Goal: Task Accomplishment & Management: Complete application form

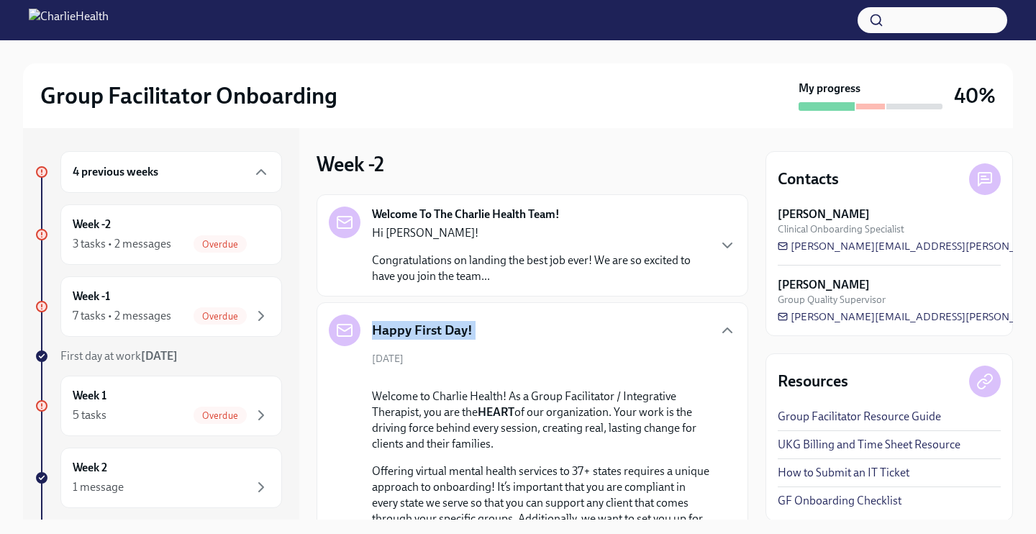
scroll to position [16, 0]
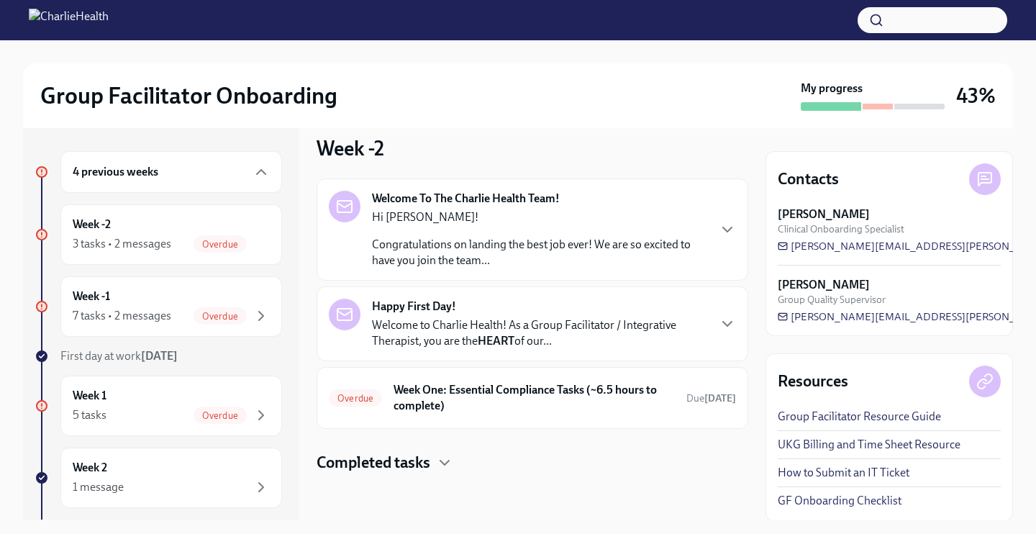
scroll to position [16, 0]
click at [518, 242] on p "Congratulations on landing the best job ever! We are so excited to have you joi…" at bounding box center [539, 253] width 335 height 32
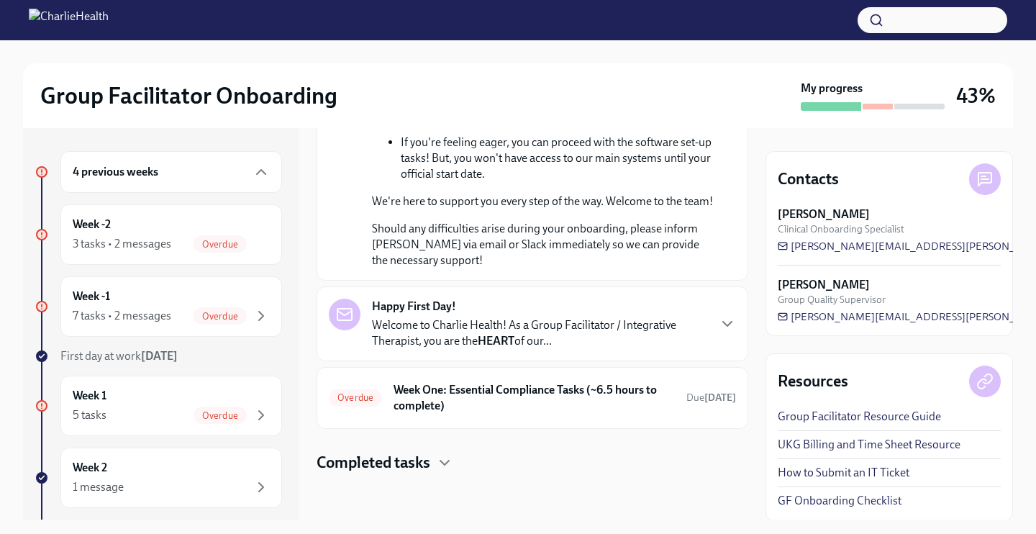
scroll to position [0, 0]
click at [578, 320] on p "Welcome to Charlie Health! As a Group Facilitator / Integrative Therapist, you …" at bounding box center [539, 333] width 335 height 32
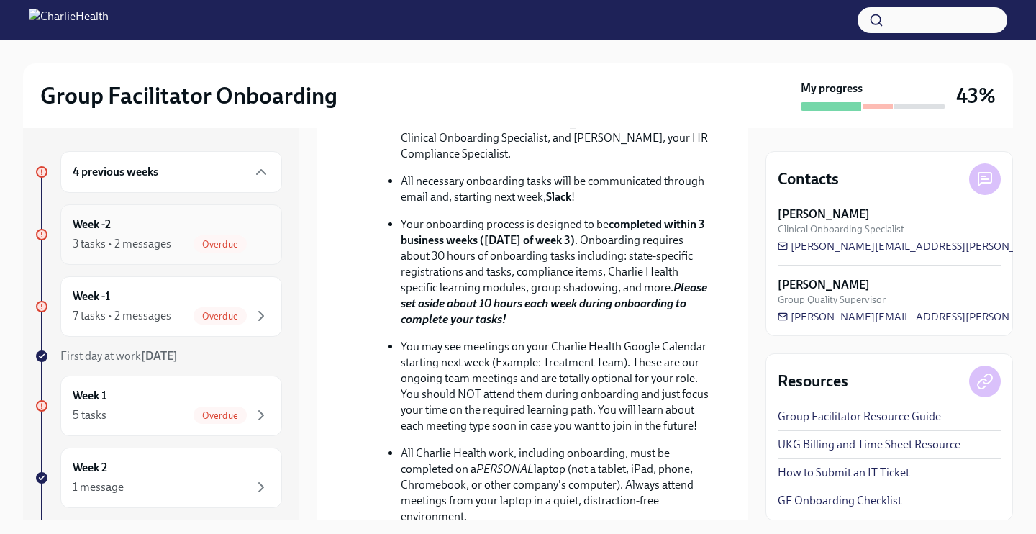
scroll to position [281, 0]
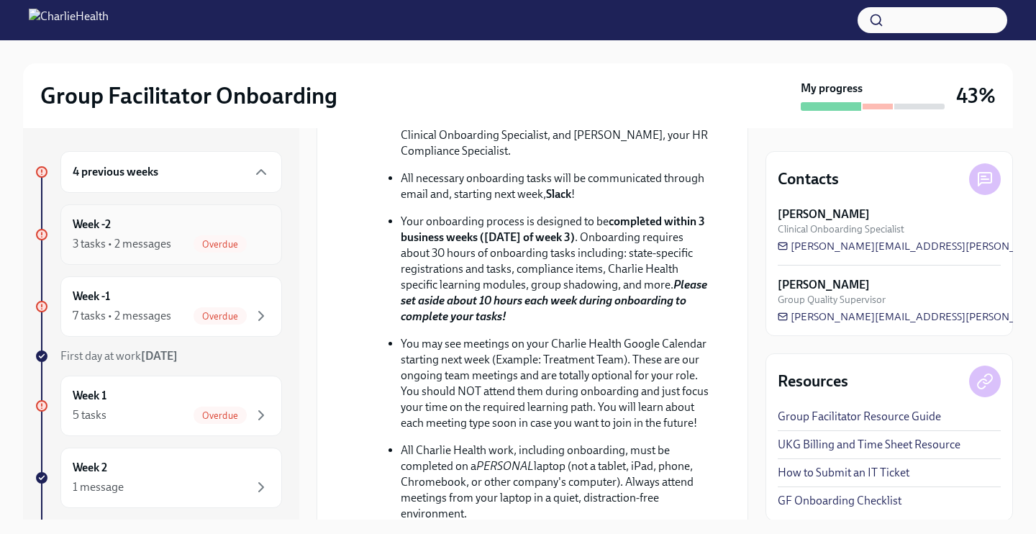
click at [206, 230] on div "Week -2 3 tasks • 2 messages Overdue" at bounding box center [171, 235] width 197 height 36
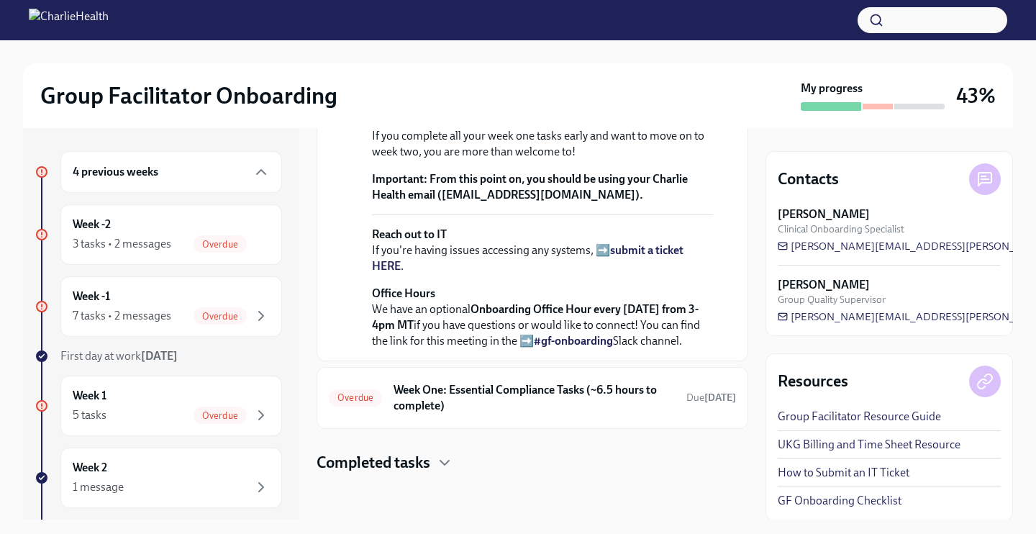
scroll to position [1467, 0]
click at [572, 413] on h6 "Week One: Essential Compliance Tasks (~6.5 hours to complete)" at bounding box center [533, 398] width 281 height 32
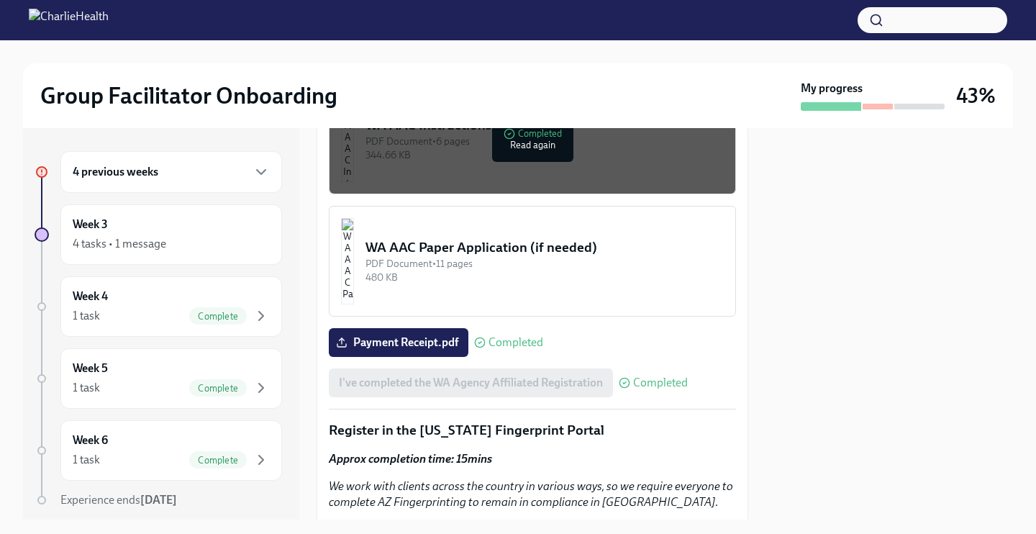
scroll to position [1489, 0]
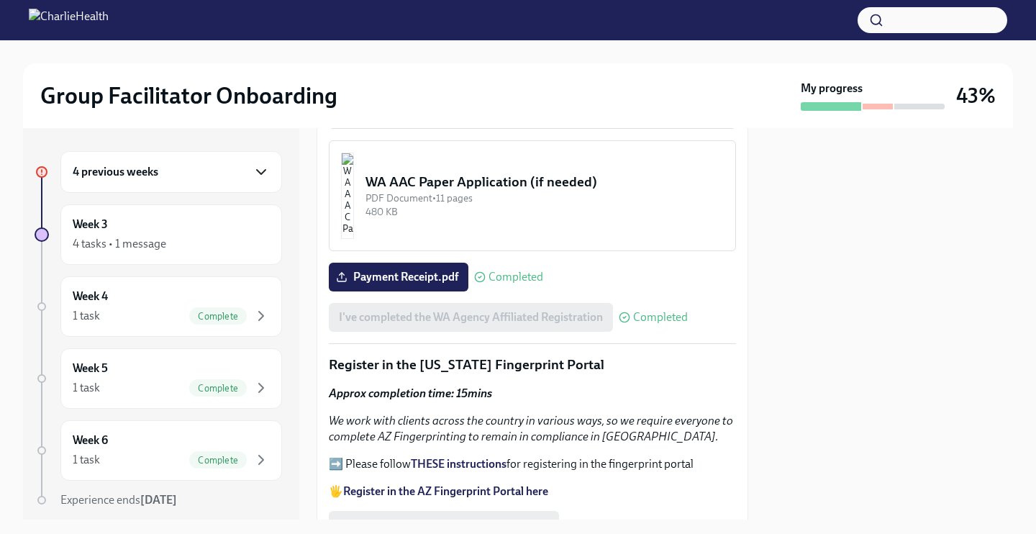
click at [253, 174] on icon "button" at bounding box center [260, 171] width 17 height 17
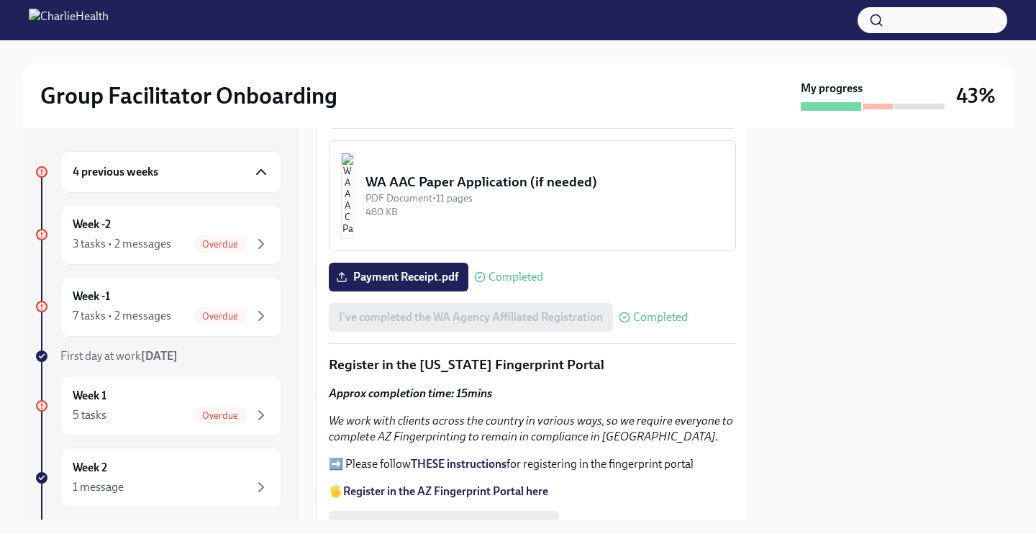
click at [232, 188] on div "4 previous weeks" at bounding box center [171, 172] width 222 height 42
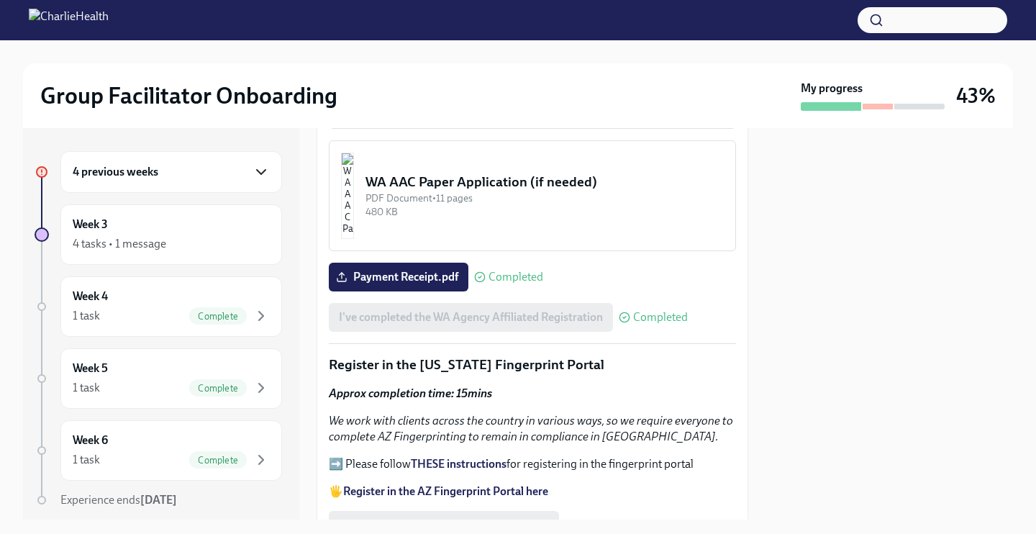
click at [232, 188] on div "4 previous weeks" at bounding box center [171, 172] width 222 height 42
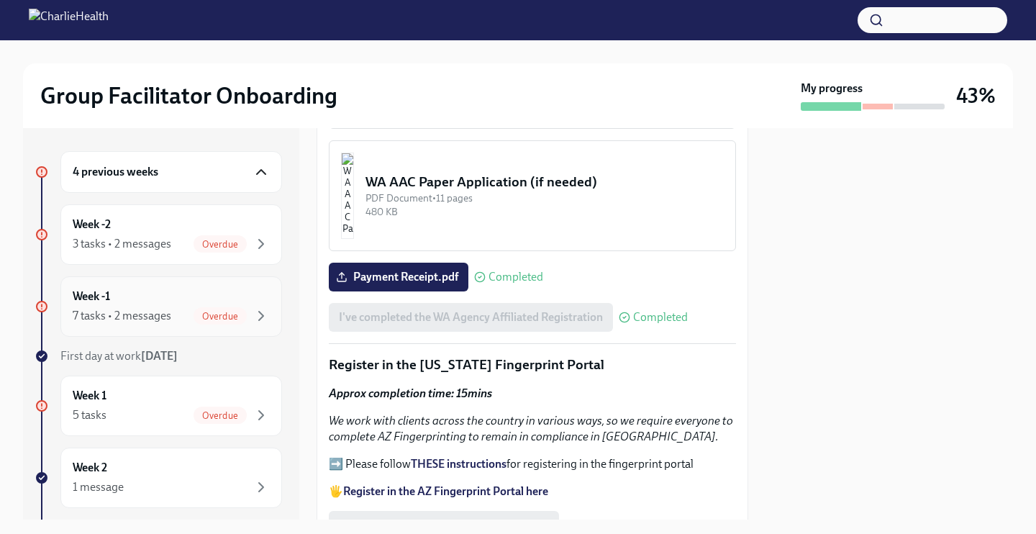
click at [206, 304] on div "Week -1 7 tasks • 2 messages Overdue" at bounding box center [171, 306] width 197 height 36
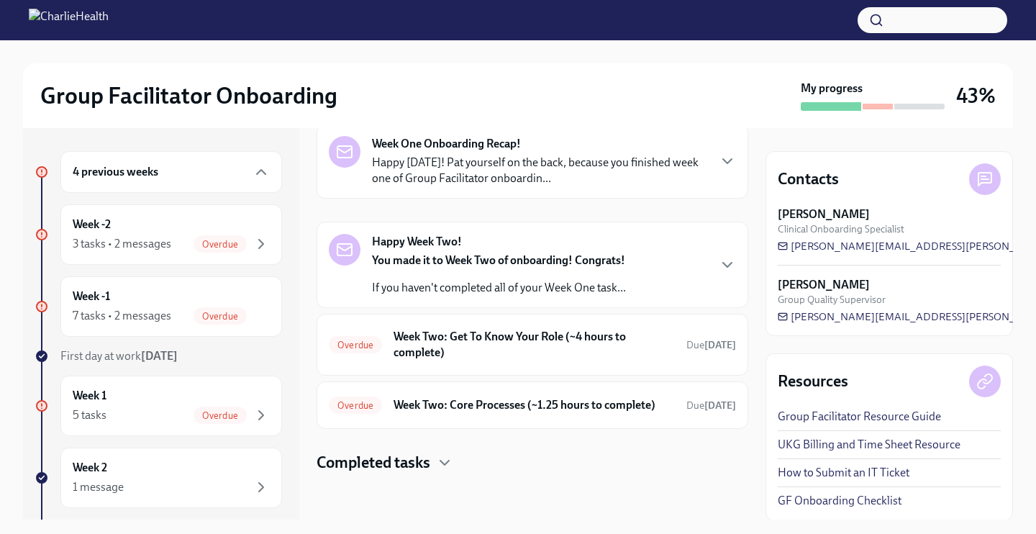
scroll to position [170, 0]
click at [491, 419] on div "Overdue Week Two: Core Processes (~1.25 hours to complete) Due 14 days ago" at bounding box center [533, 404] width 432 height 47
click at [493, 404] on h6 "Week Two: Core Processes (~1.25 hours to complete)" at bounding box center [533, 405] width 281 height 16
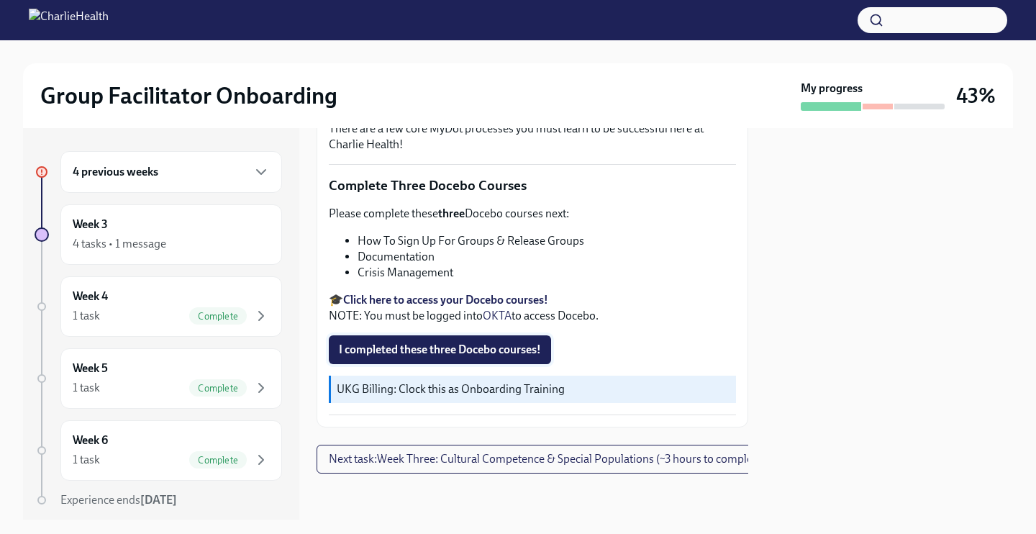
scroll to position [507, 0]
click at [491, 301] on strong "Click here to access your Docebo courses!" at bounding box center [445, 300] width 205 height 14
click at [445, 258] on li "Documentation" at bounding box center [547, 257] width 378 height 16
click at [444, 354] on span "I completed these three Docebo courses!" at bounding box center [440, 349] width 202 height 14
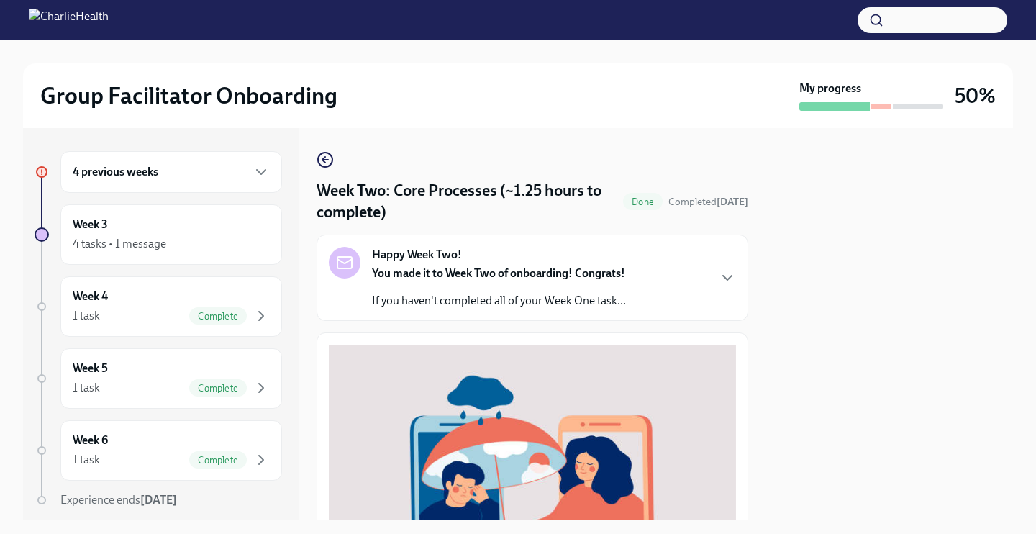
scroll to position [0, 0]
click at [593, 272] on strong "You made it to Week Two of onboarding! Congrats!" at bounding box center [498, 273] width 253 height 14
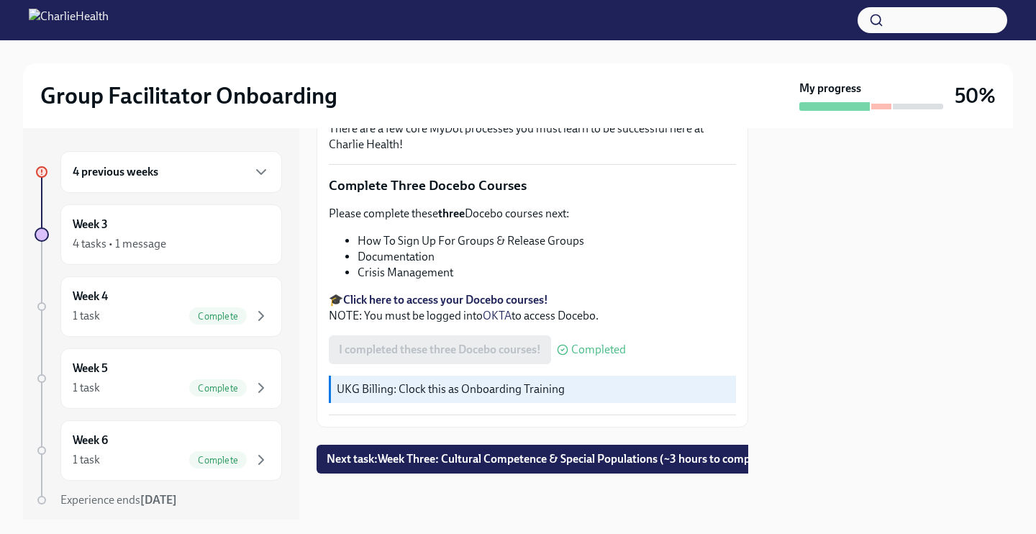
scroll to position [1000, 0]
click at [405, 470] on button "Next task : Week Three: Cultural Competence & Special Populations (~3 hours to …" at bounding box center [550, 459] width 467 height 29
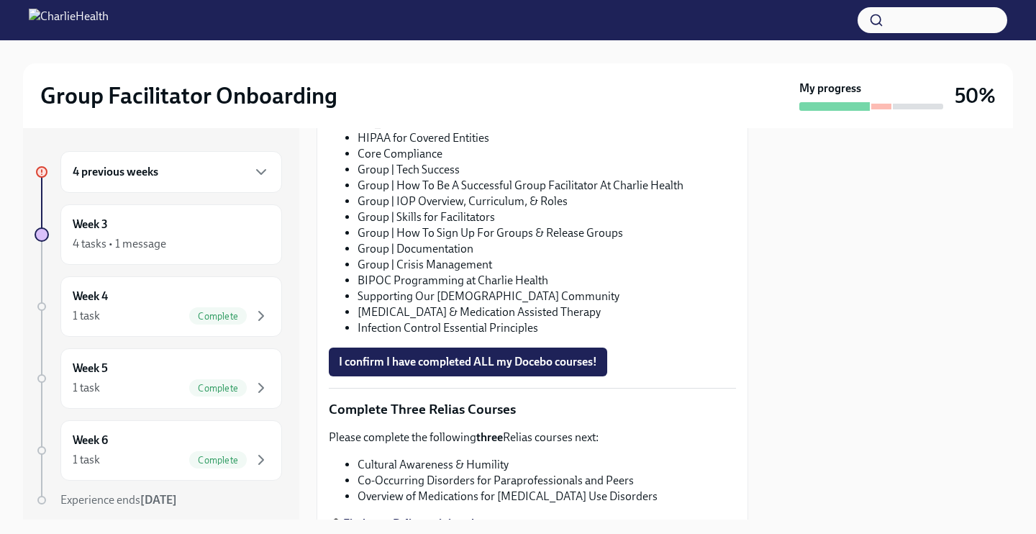
scroll to position [1278, 0]
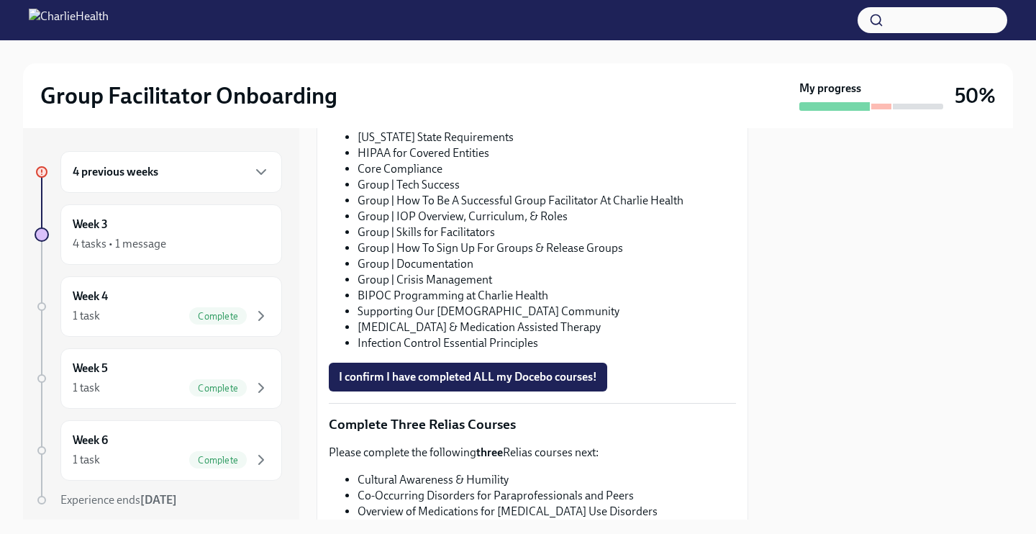
click at [274, 178] on div "4 previous weeks" at bounding box center [171, 172] width 222 height 42
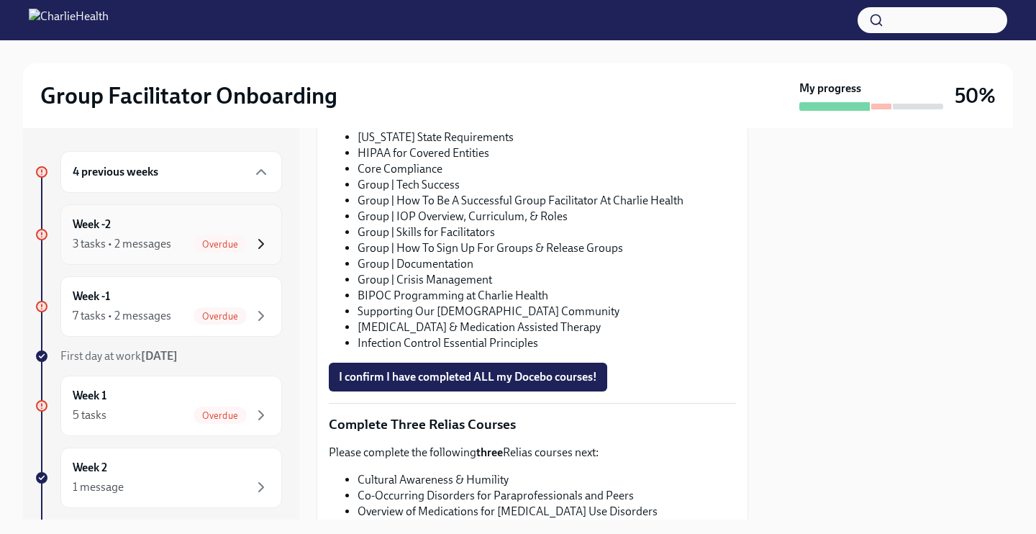
click at [253, 240] on icon "button" at bounding box center [260, 243] width 17 height 17
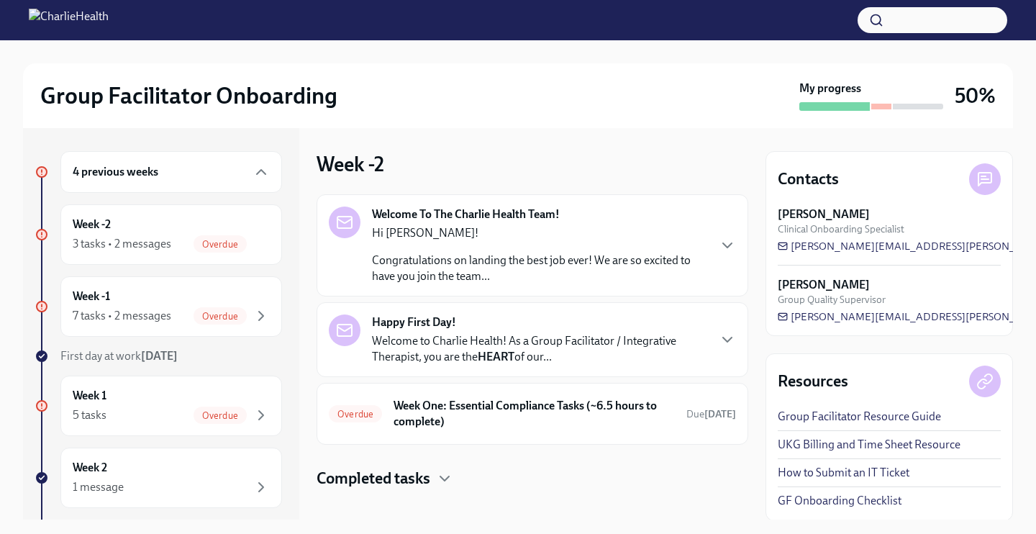
click at [406, 253] on p "Congratulations on landing the best job ever! We are so excited to have you joi…" at bounding box center [539, 268] width 335 height 32
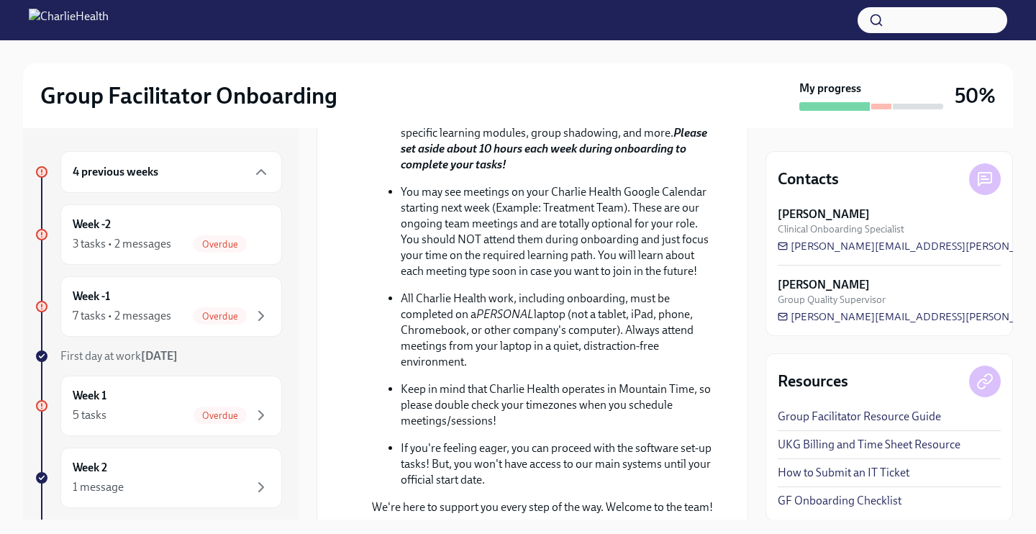
scroll to position [423, 0]
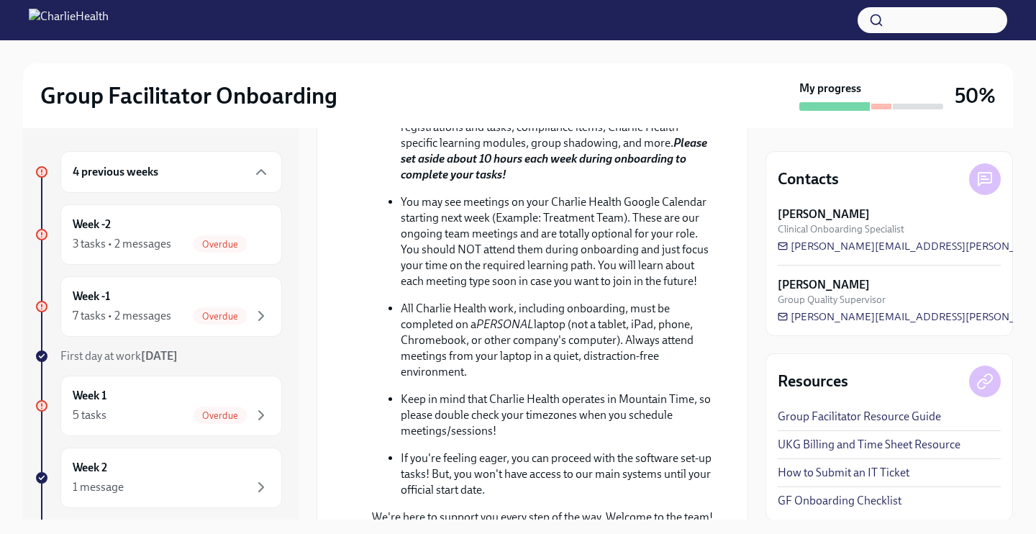
click at [568, 59] on strong "Slack" at bounding box center [558, 52] width 25 height 14
click at [560, 60] on p "All necessary onboarding tasks will be communicated through email and, starting…" at bounding box center [557, 45] width 312 height 32
click at [562, 59] on strong "Slack" at bounding box center [558, 52] width 25 height 14
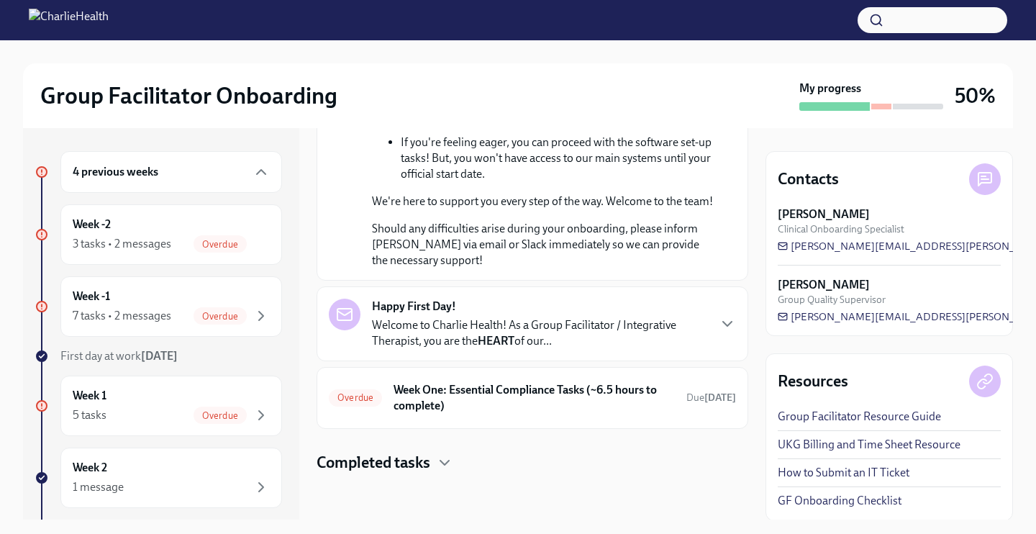
scroll to position [852, 0]
click at [450, 334] on p "Welcome to Charlie Health! As a Group Facilitator / Integrative Therapist, you …" at bounding box center [539, 333] width 335 height 32
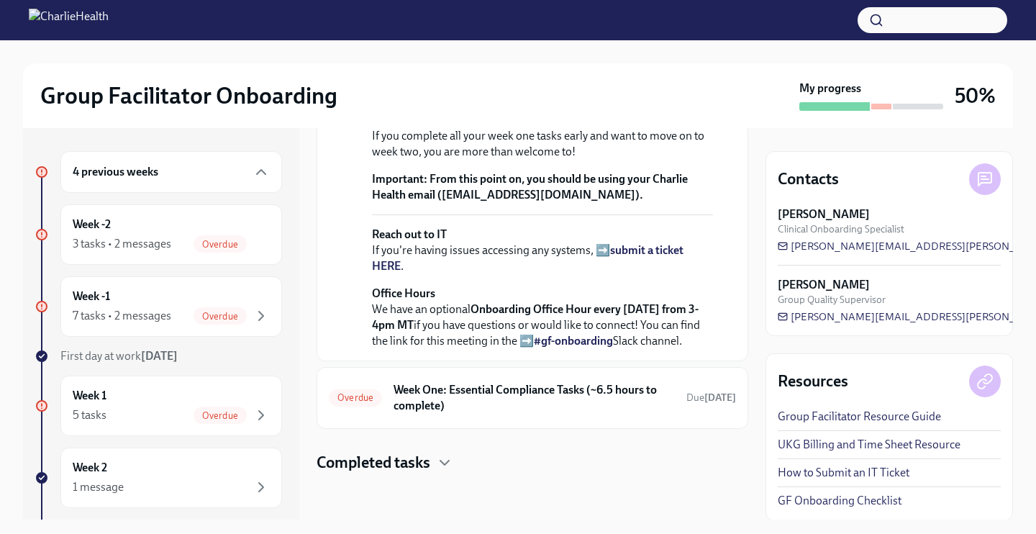
scroll to position [1343, 0]
click at [696, 99] on strong "view the FULL onboarding plan HERE" at bounding box center [539, 84] width 334 height 29
click at [477, 391] on h6 "Week One: Essential Compliance Tasks (~6.5 hours to complete)" at bounding box center [533, 398] width 281 height 32
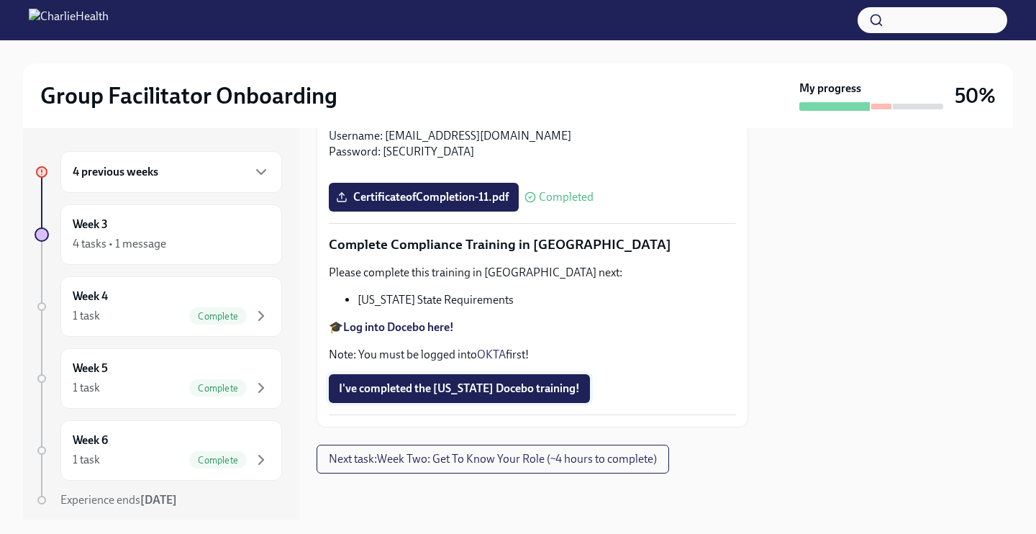
scroll to position [3201, 0]
click at [446, 324] on strong "Log into Docebo here!" at bounding box center [398, 327] width 111 height 14
drag, startPoint x: 508, startPoint y: 298, endPoint x: 356, endPoint y: 297, distance: 151.8
click at [356, 297] on ul "Louisiana State Requirements" at bounding box center [532, 300] width 407 height 16
copy li "Louisiana State Requirements"
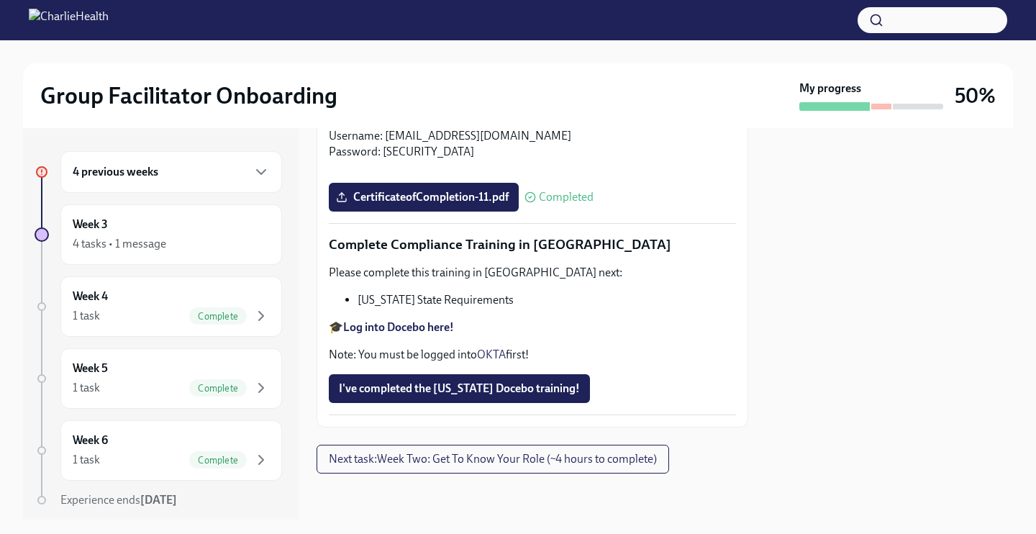
click at [581, 301] on li "Louisiana State Requirements" at bounding box center [547, 300] width 378 height 16
click at [485, 385] on span "I've completed the Louisiana Docebo training!" at bounding box center [459, 388] width 241 height 14
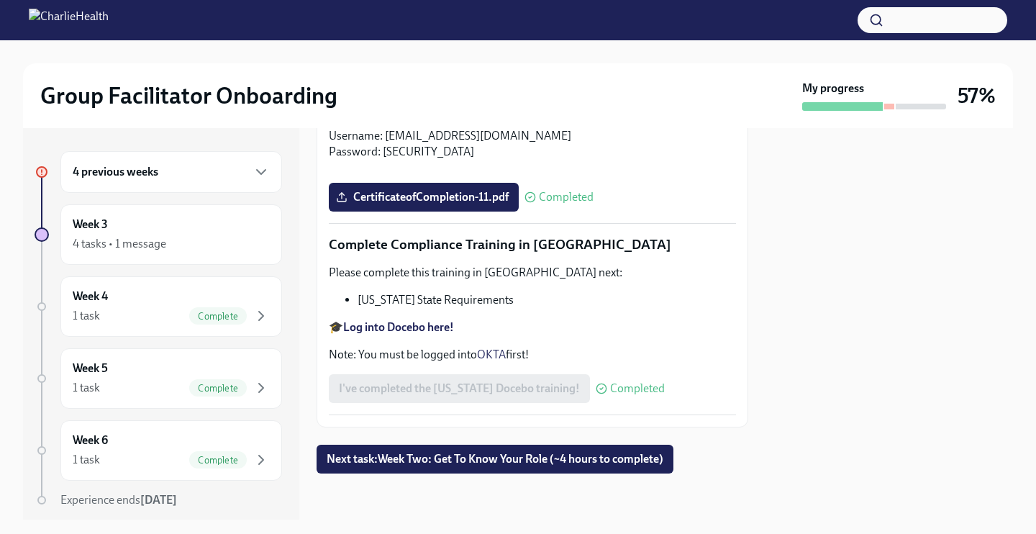
scroll to position [0, 0]
click at [442, 461] on span "Next task : Week Two: Get To Know Your Role (~4 hours to complete)" at bounding box center [495, 459] width 337 height 14
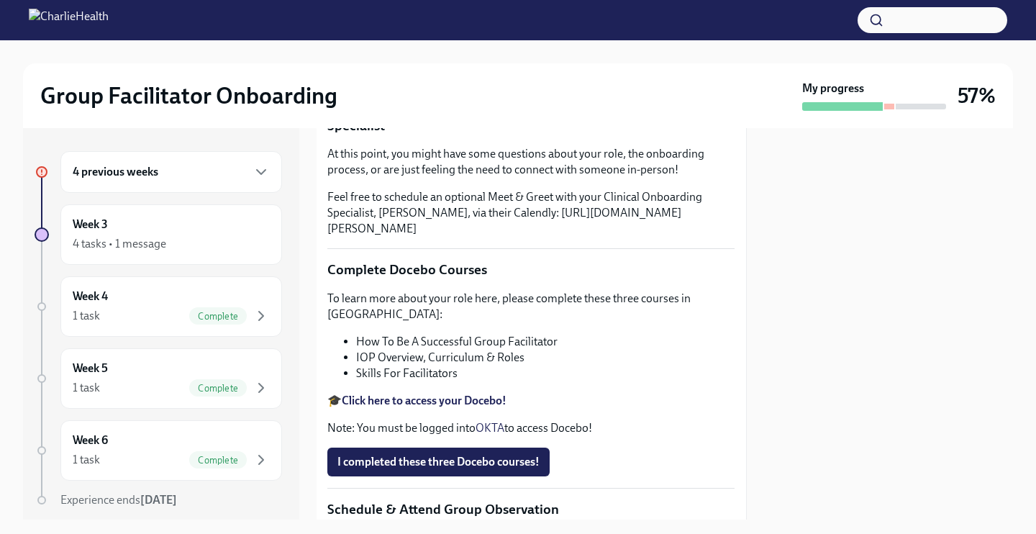
scroll to position [368, 1]
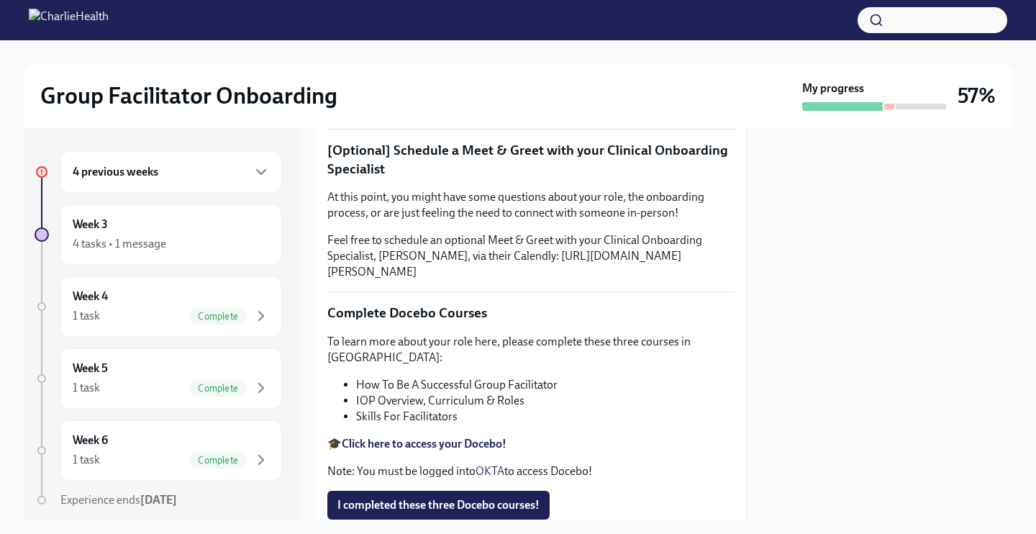
click at [240, 173] on div "4 previous weeks" at bounding box center [171, 171] width 197 height 17
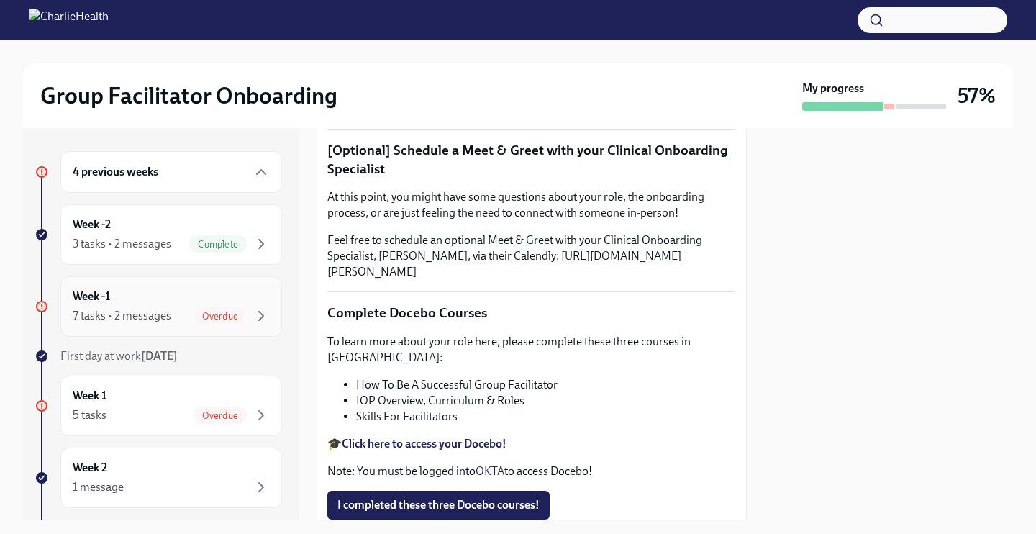
click at [204, 321] on span "Overdue" at bounding box center [220, 316] width 53 height 11
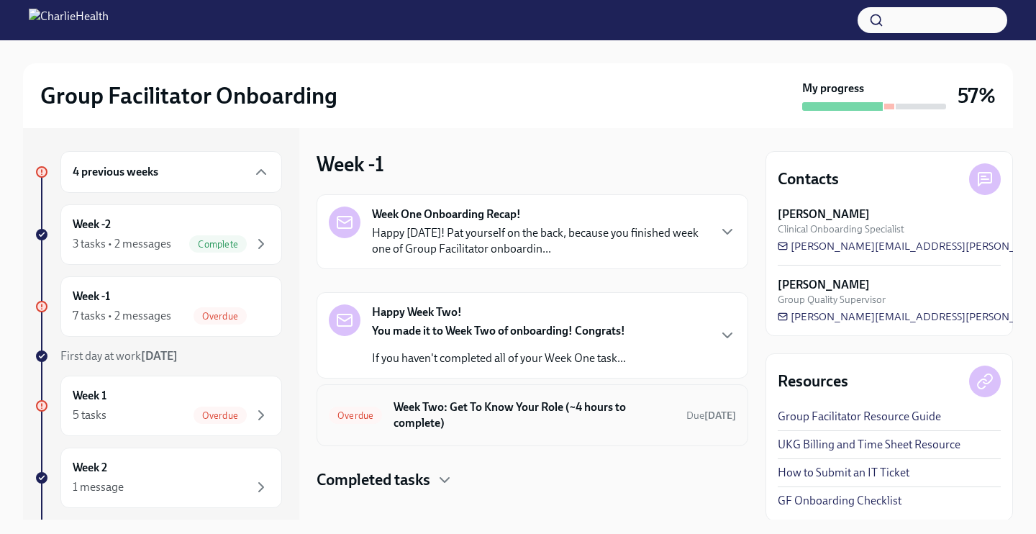
click at [417, 395] on div "Overdue Week Two: Get To Know Your Role (~4 hours to complete) Due 14 days ago" at bounding box center [533, 415] width 432 height 62
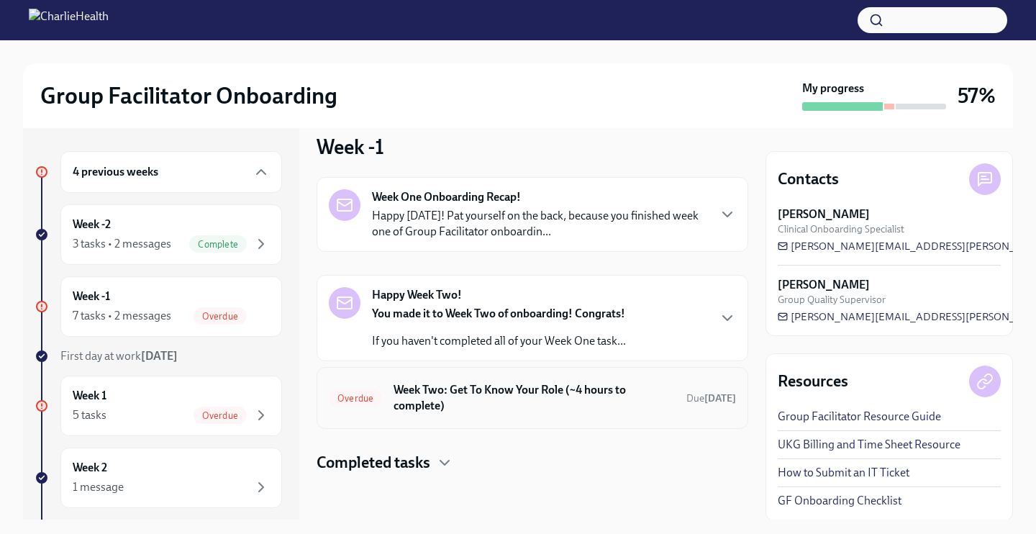
click at [432, 413] on h6 "Week Two: Get To Know Your Role (~4 hours to complete)" at bounding box center [533, 398] width 281 height 32
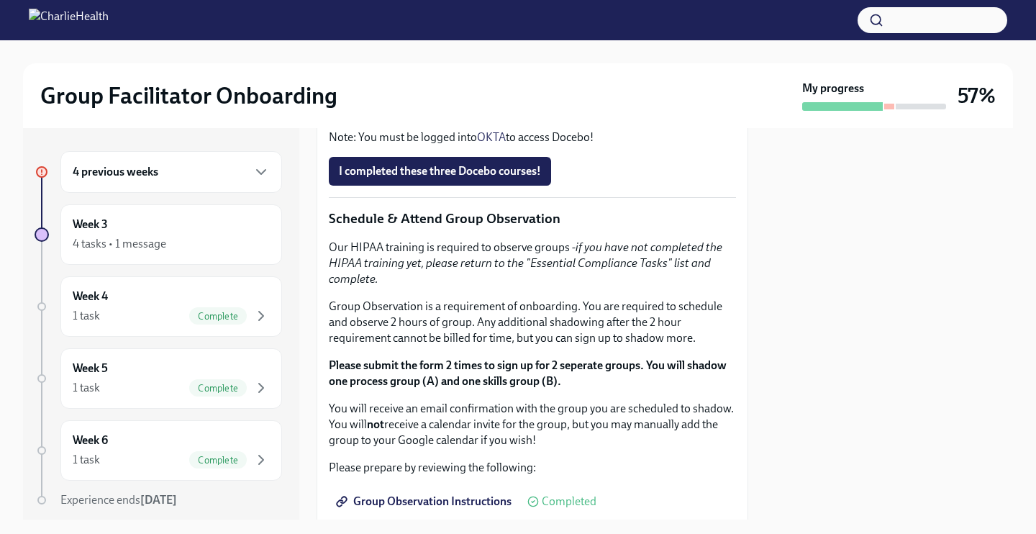
scroll to position [706, 0]
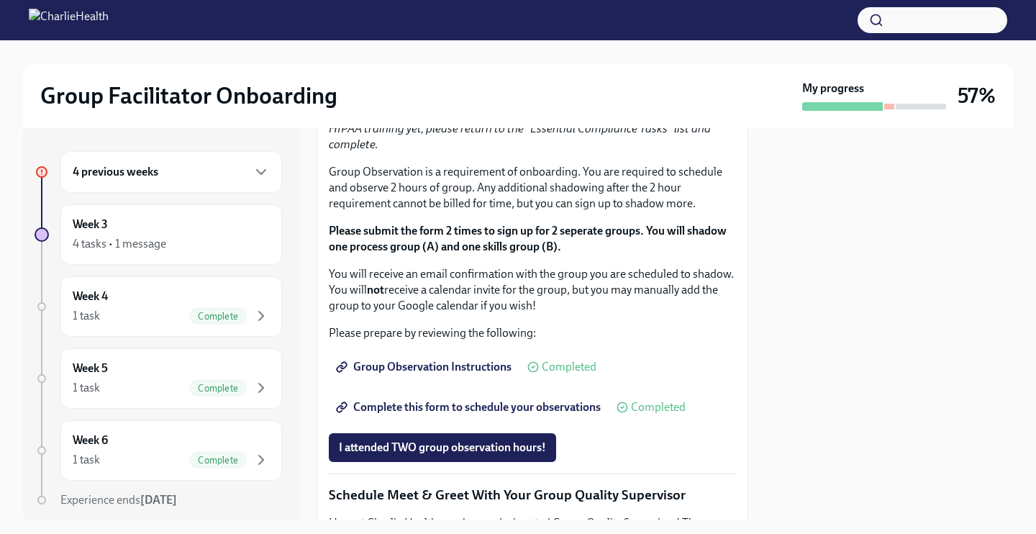
scroll to position [832, 0]
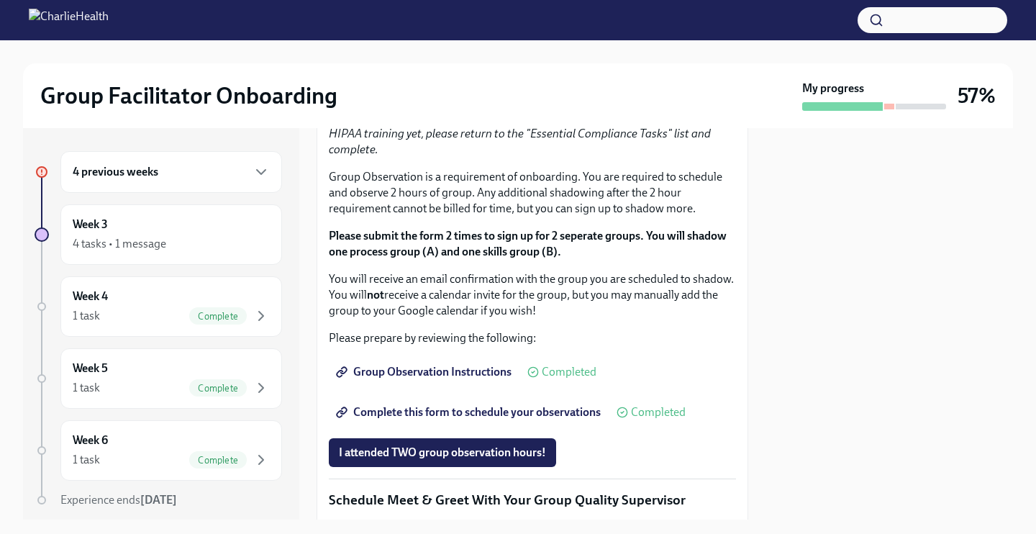
drag, startPoint x: 565, startPoint y: 203, endPoint x: 358, endPoint y: 209, distance: 208.0
copy li "How To Be A Successful Group Facilitator"
click at [563, 83] on div "Group Facilitator Onboarding" at bounding box center [418, 95] width 756 height 29
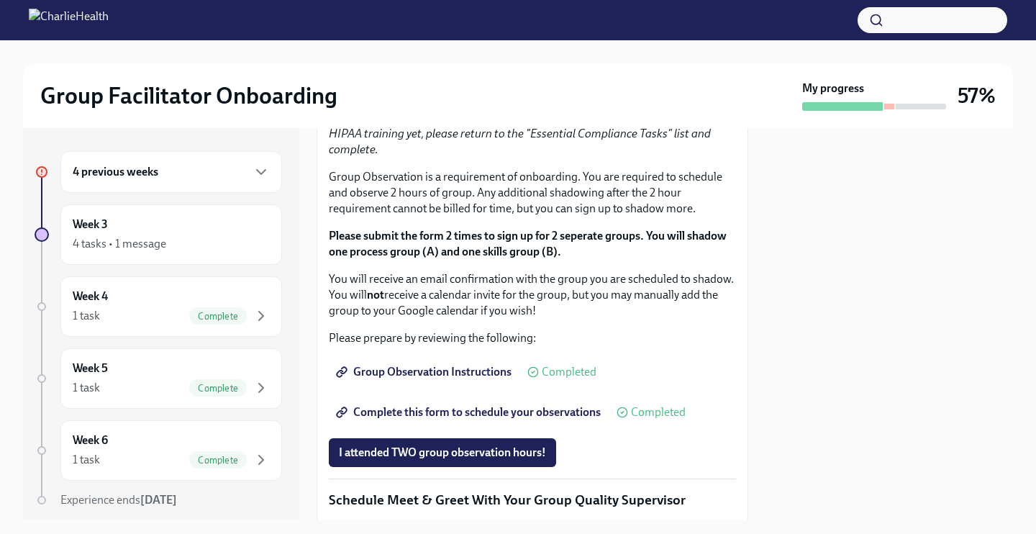
click at [491, 14] on link "OKTA" at bounding box center [491, 8] width 29 height 14
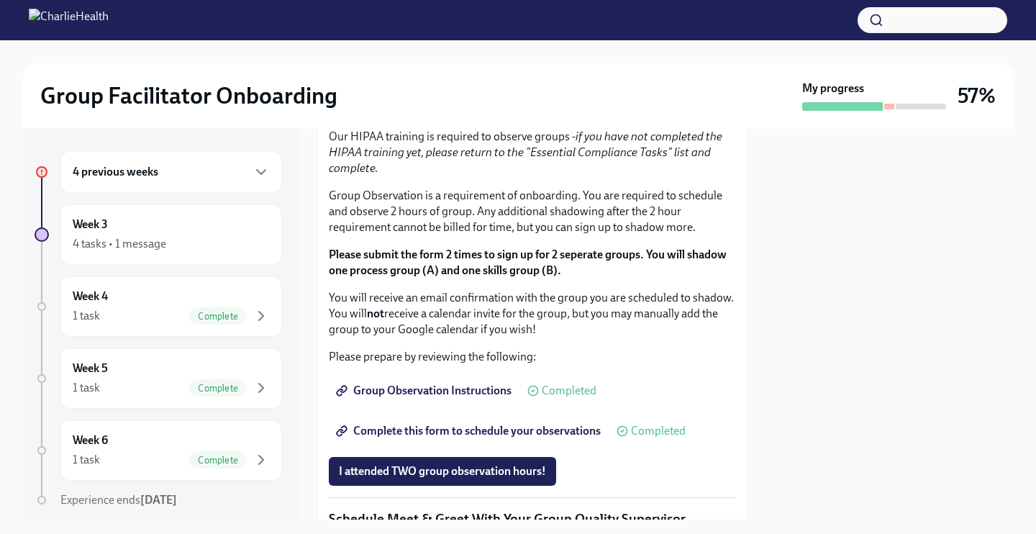
scroll to position [804, 0]
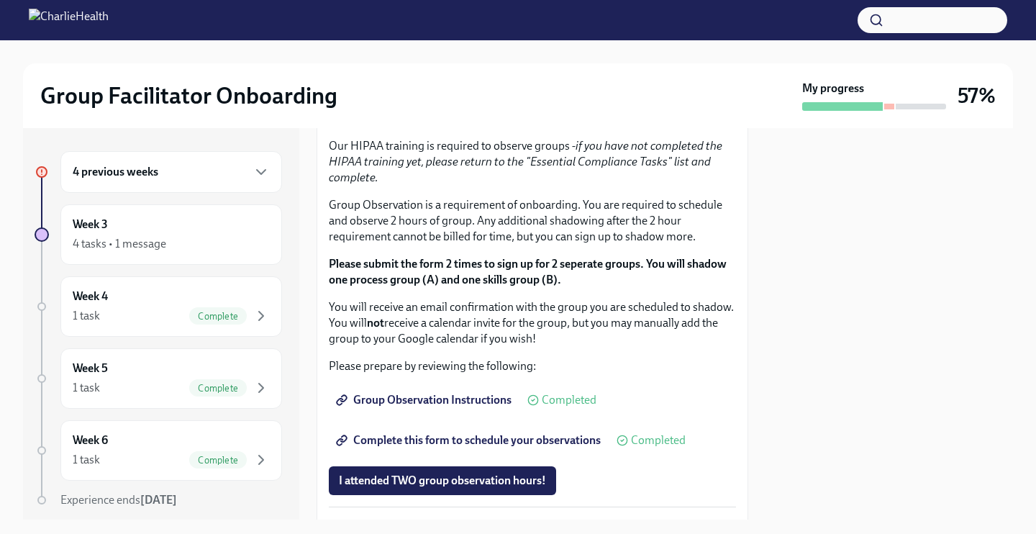
drag, startPoint x: 529, startPoint y: 252, endPoint x: 358, endPoint y: 253, distance: 171.9
copy li "IOP Overview, Curriculum & Roles"
drag, startPoint x: 463, startPoint y: 270, endPoint x: 358, endPoint y: 268, distance: 105.0
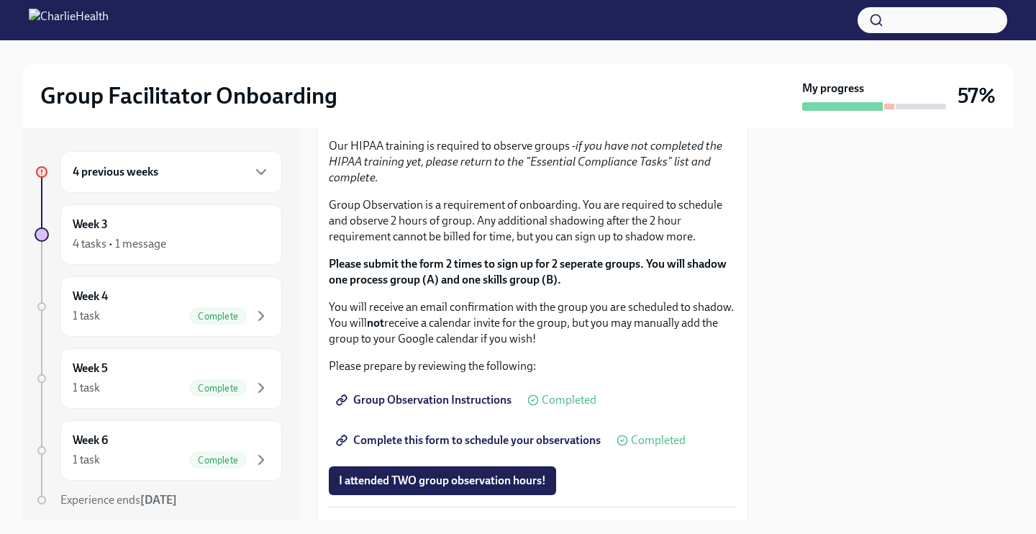
copy li "Skills For Facilitators"
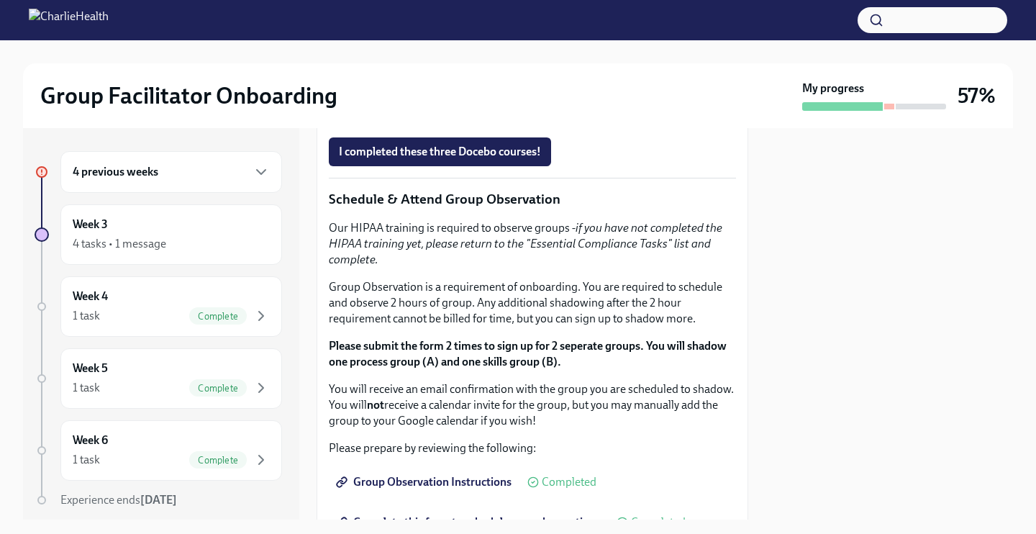
scroll to position [727, 0]
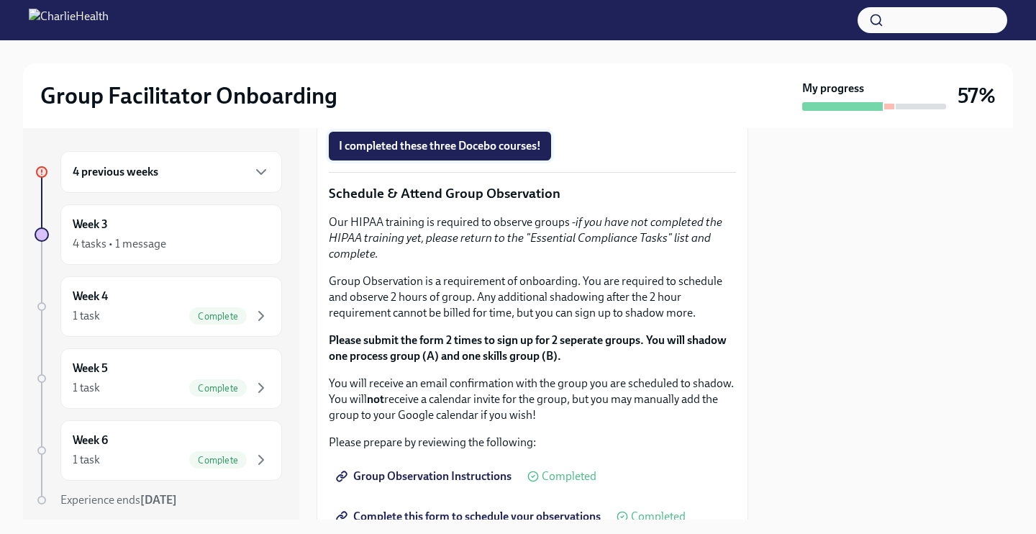
click at [474, 153] on span "I completed these three Docebo courses!" at bounding box center [440, 146] width 202 height 14
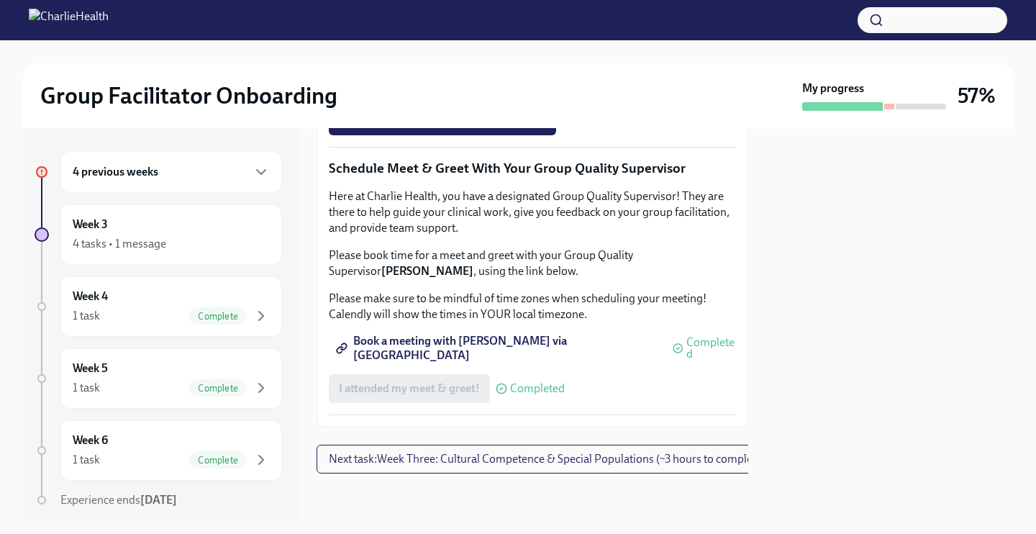
scroll to position [1289, 1]
click at [482, 47] on span "Group Observation Instructions" at bounding box center [424, 40] width 173 height 14
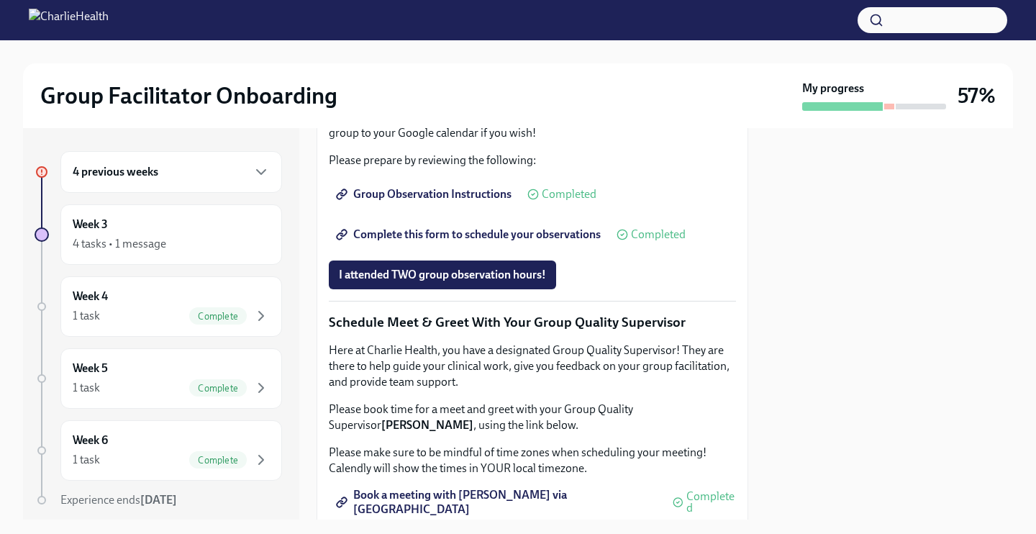
scroll to position [1012, 0]
